Goal: Book appointment/travel/reservation

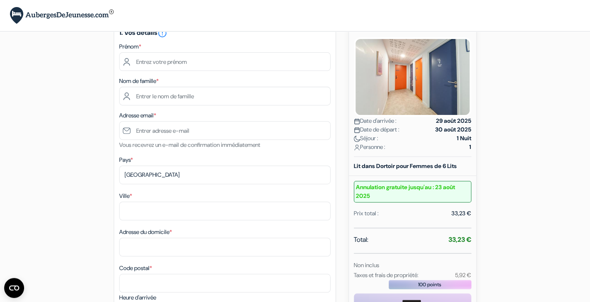
scroll to position [75, 0]
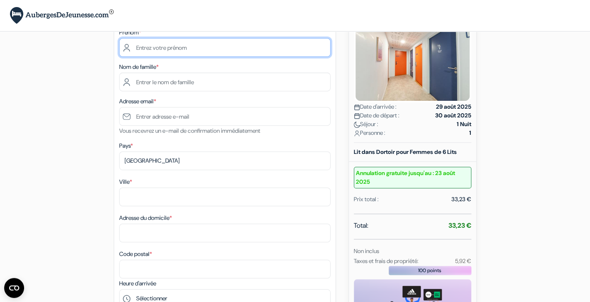
click at [205, 48] on input "text" at bounding box center [224, 47] width 211 height 19
type input "Chloe"
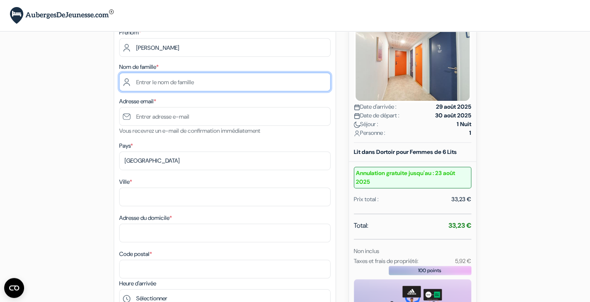
type input "Atamian"
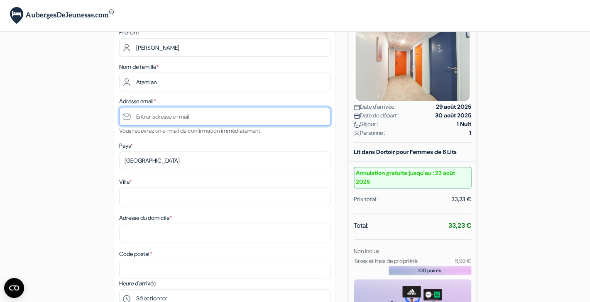
type input "[EMAIL_ADDRESS][DOMAIN_NAME]"
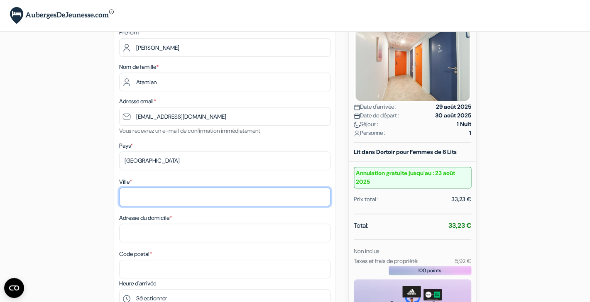
type input "Grenoble"
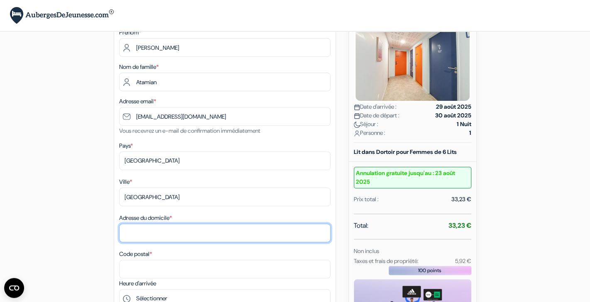
type input "2 Boulevard Joseph Vallier"
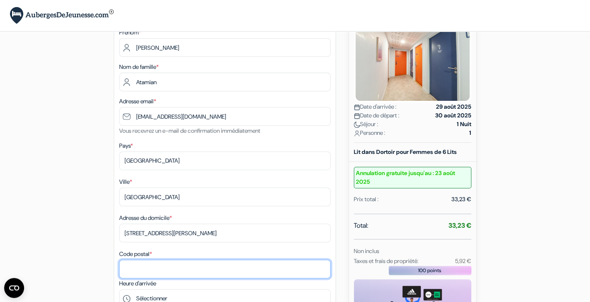
type input "38000"
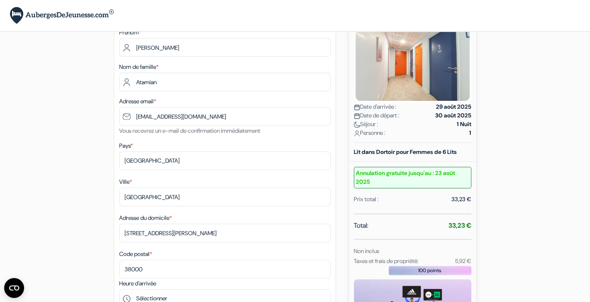
type input "0781485718"
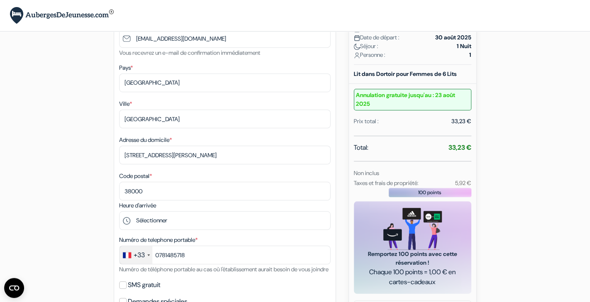
scroll to position [181, 0]
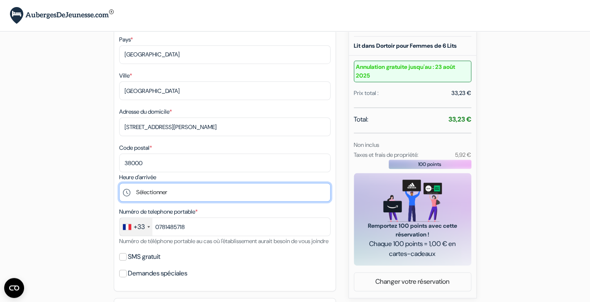
select select "17"
click option "17:00" at bounding box center [0, 0] width 0 height 0
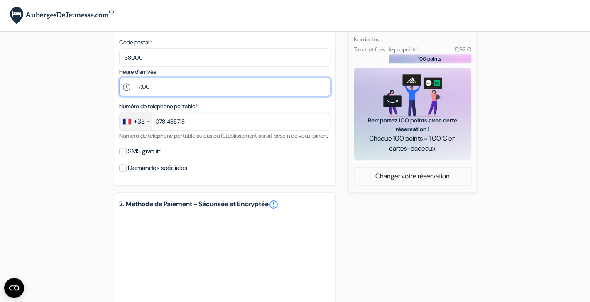
scroll to position [288, 0]
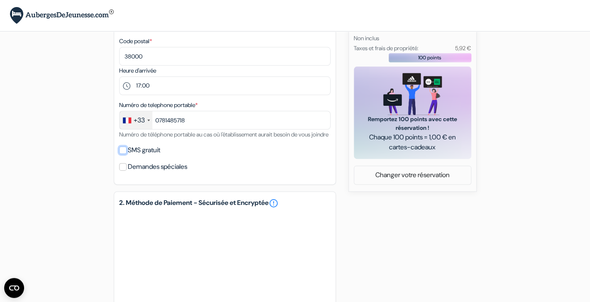
click at [123, 154] on input "SMS gratuit" at bounding box center [122, 149] width 7 height 7
checkbox input "true"
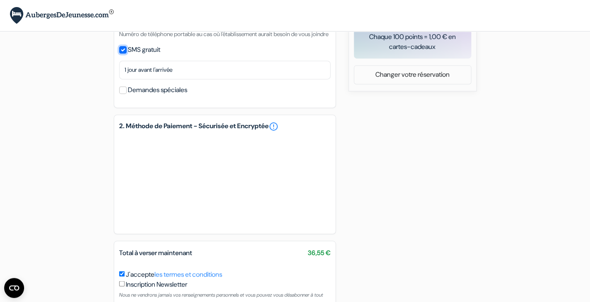
scroll to position [390, 0]
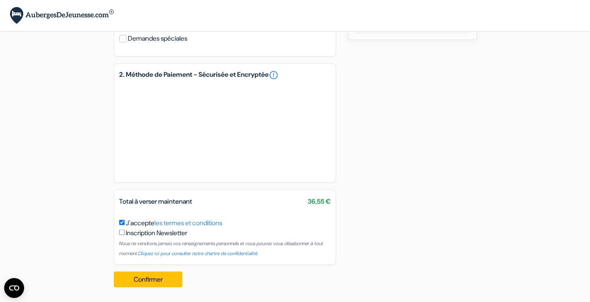
scroll to position [450, 0]
click at [278, 74] on link "error_outline" at bounding box center [274, 75] width 10 height 10
click at [144, 278] on button "Confirmer Loading..." at bounding box center [148, 279] width 69 height 16
click at [172, 284] on button "Confirmer Loading..." at bounding box center [148, 279] width 69 height 16
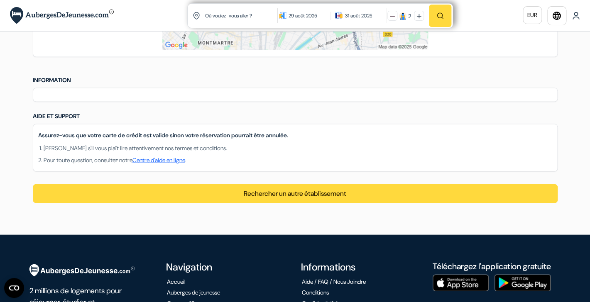
scroll to position [655, 0]
